Goal: Information Seeking & Learning: Check status

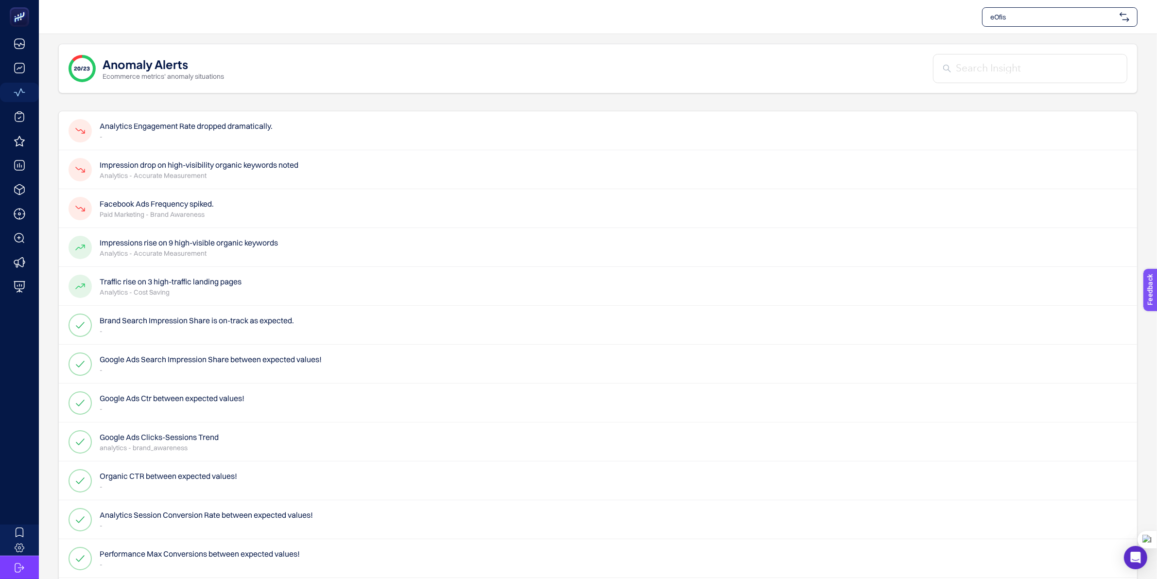
click at [243, 127] on h4 "Analytics Engagement Rate dropped dramatically." at bounding box center [186, 126] width 173 height 12
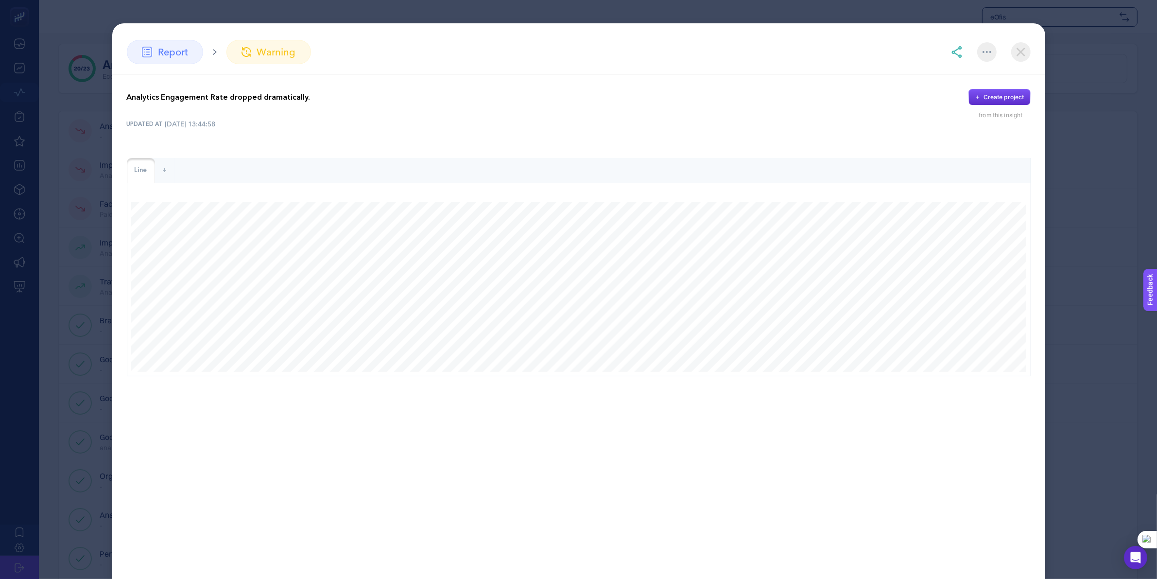
click at [1018, 57] on img at bounding box center [1020, 51] width 19 height 19
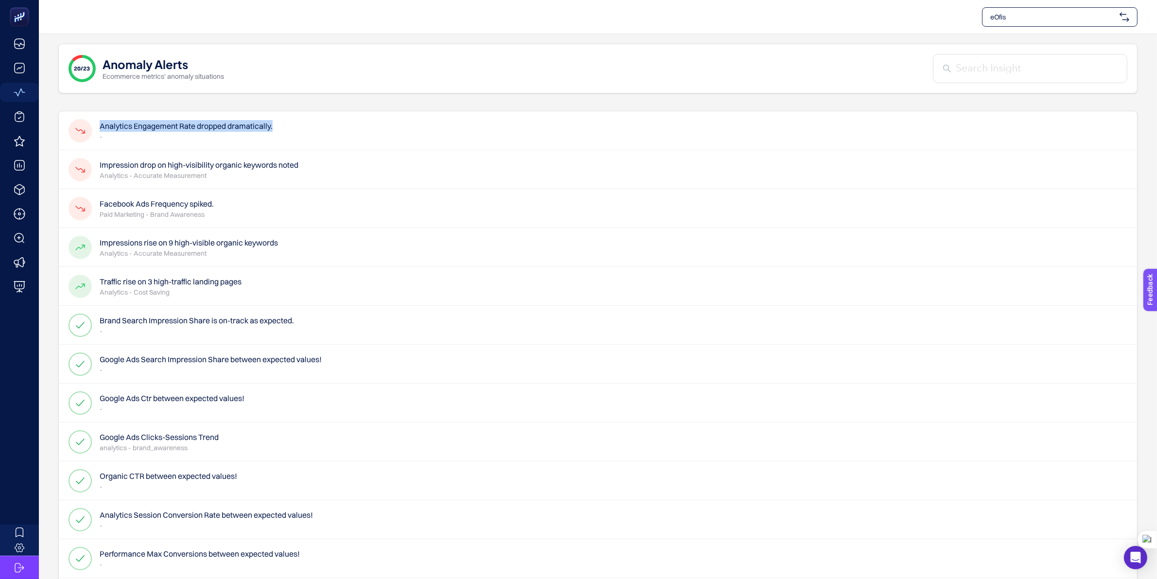
drag, startPoint x: 101, startPoint y: 125, endPoint x: 290, endPoint y: 129, distance: 189.6
click at [290, 129] on div "Analytics Engagement Rate dropped dramatically. -" at bounding box center [598, 130] width 1078 height 39
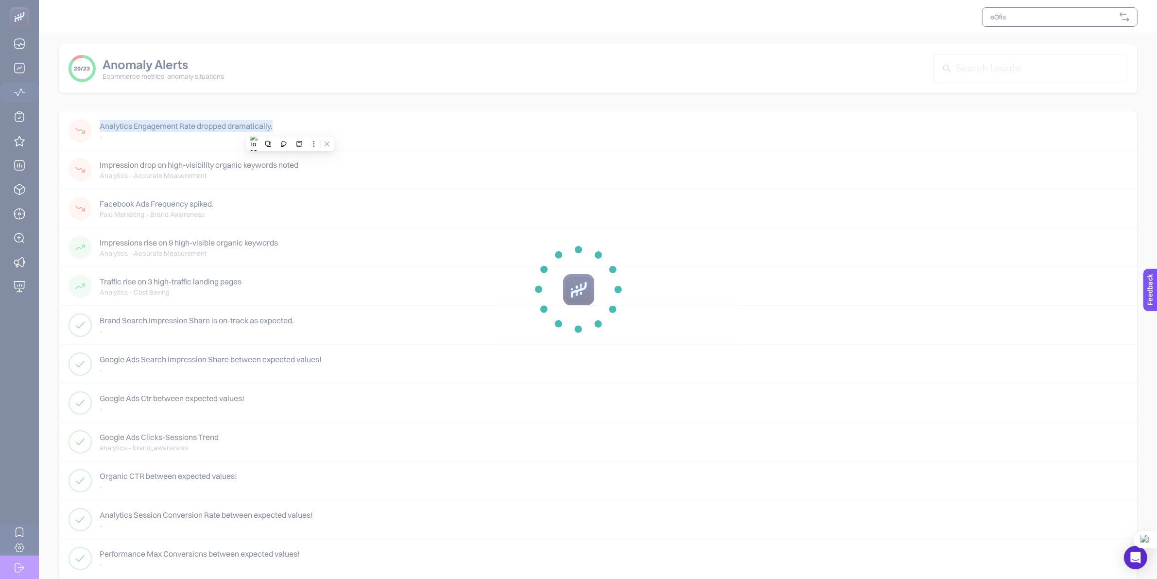
copy h4 "Analytics Engagement Rate dropped dramatically."
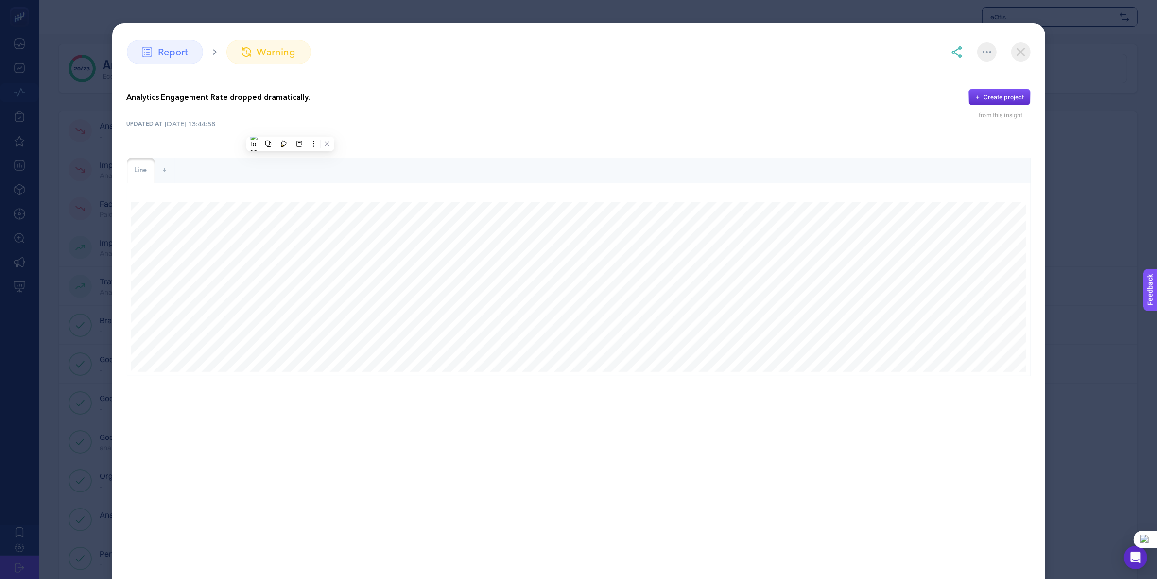
click at [740, 27] on div "report warning Analytics Engagement Rate dropped dramatically. Create project f…" at bounding box center [578, 300] width 933 height 555
click at [1019, 56] on img at bounding box center [1020, 51] width 19 height 19
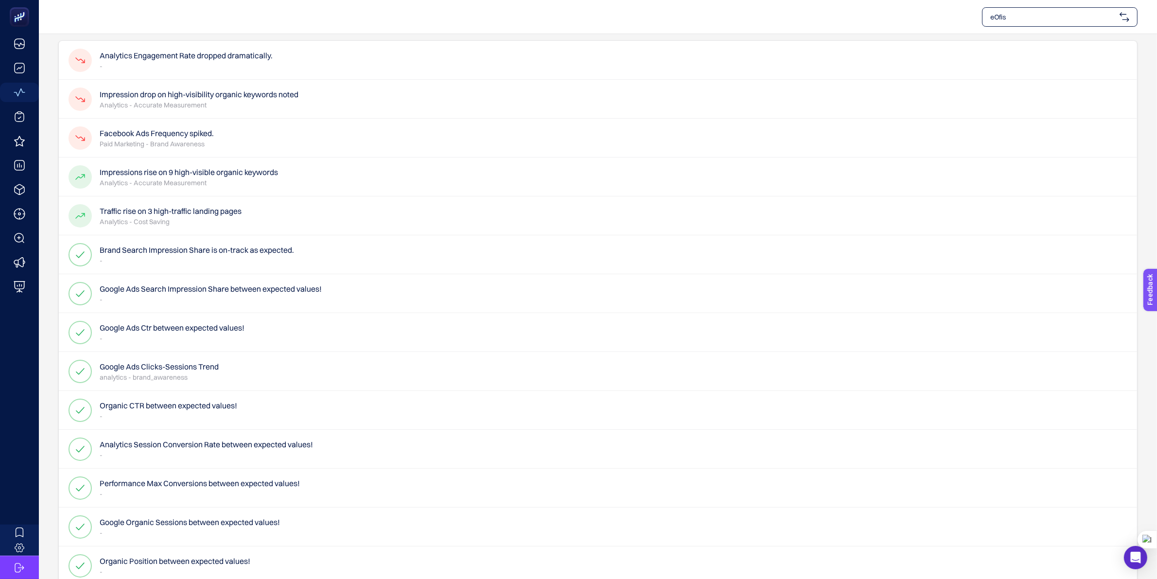
scroll to position [71, 0]
click at [237, 110] on div "Impression drop on high-visibility organic keywords noted Analytics - Accurate …" at bounding box center [184, 98] width 230 height 23
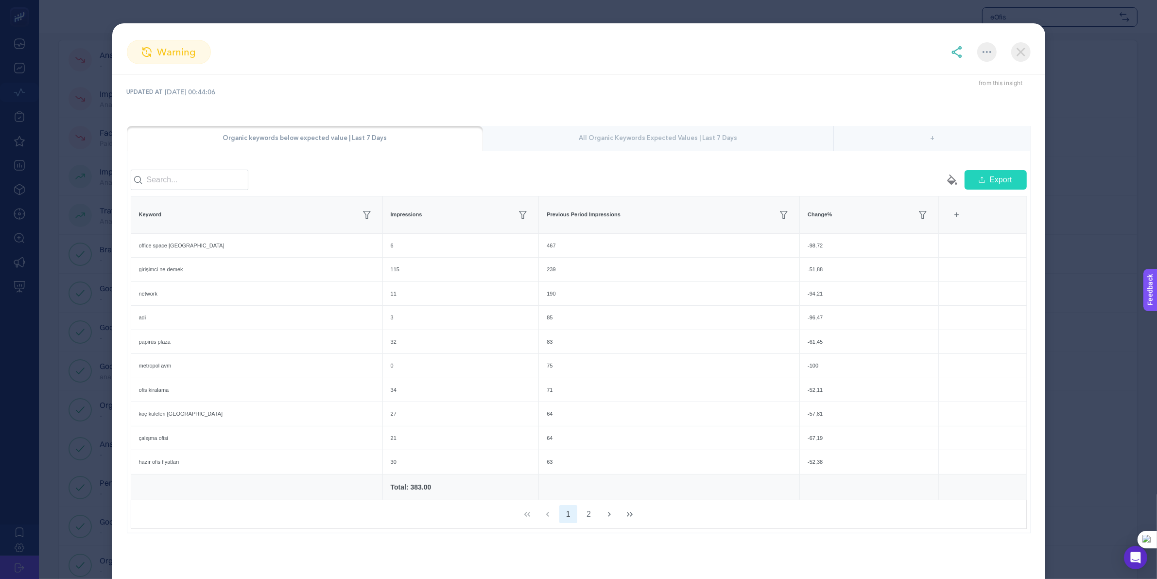
scroll to position [43, 0]
click at [1023, 48] on img at bounding box center [1020, 51] width 19 height 19
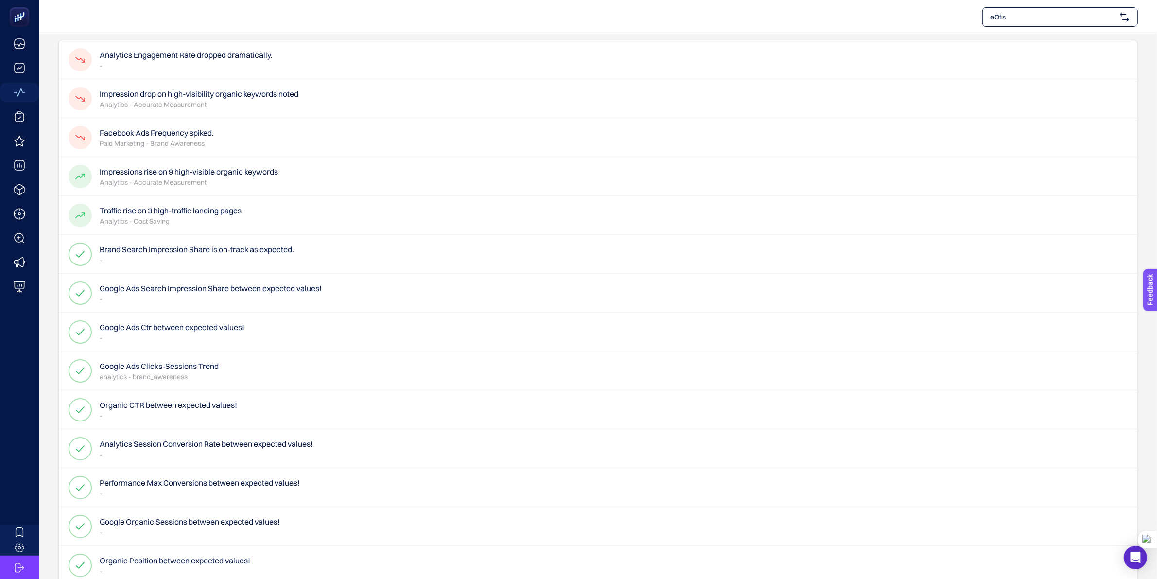
click at [249, 107] on p "Analytics - Accurate Measurement" at bounding box center [199, 105] width 199 height 10
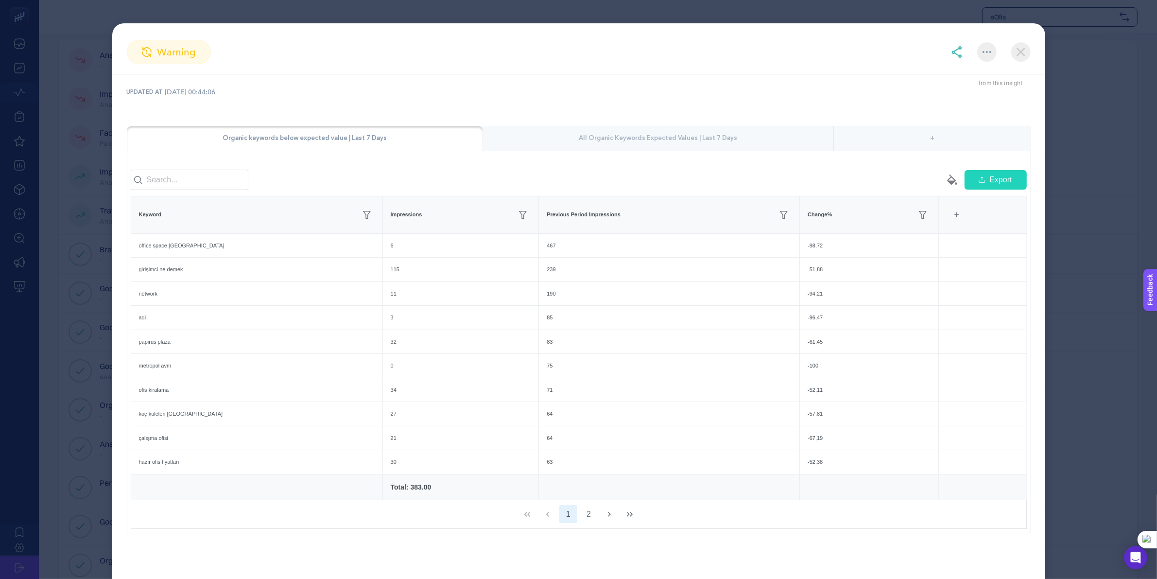
click at [539, 135] on div "All Organic Keywords Expected Values | Last 7 Days" at bounding box center [658, 138] width 350 height 25
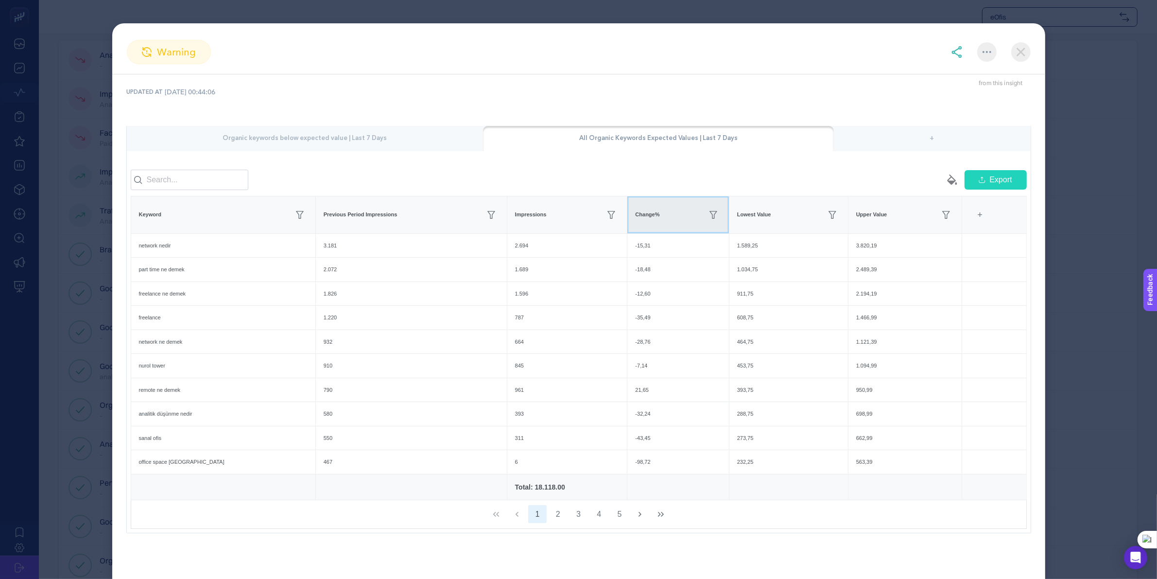
click at [635, 214] on div "Change%" at bounding box center [678, 215] width 86 height 16
click at [639, 225] on th "Change%" at bounding box center [678, 214] width 102 height 37
click at [683, 213] on div "Change%" at bounding box center [671, 215] width 87 height 16
click at [635, 217] on div "Change%" at bounding box center [678, 215] width 86 height 16
